Goal: Task Accomplishment & Management: Use online tool/utility

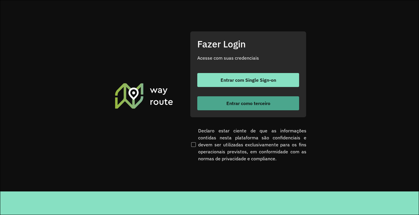
click at [233, 107] on button "Entrar como terceiro" at bounding box center [248, 103] width 102 height 14
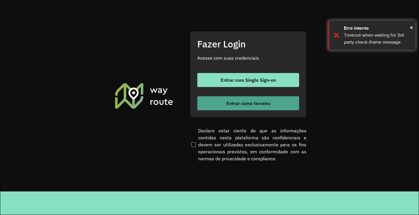
click at [265, 108] on button "Entrar como terceiro" at bounding box center [248, 103] width 102 height 14
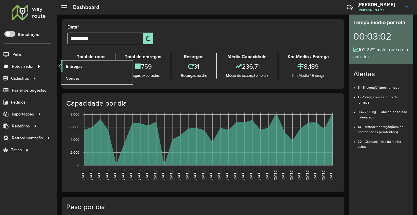
click at [78, 69] on span "Entregas" at bounding box center [74, 66] width 17 height 6
